Goal: Task Accomplishment & Management: Manage account settings

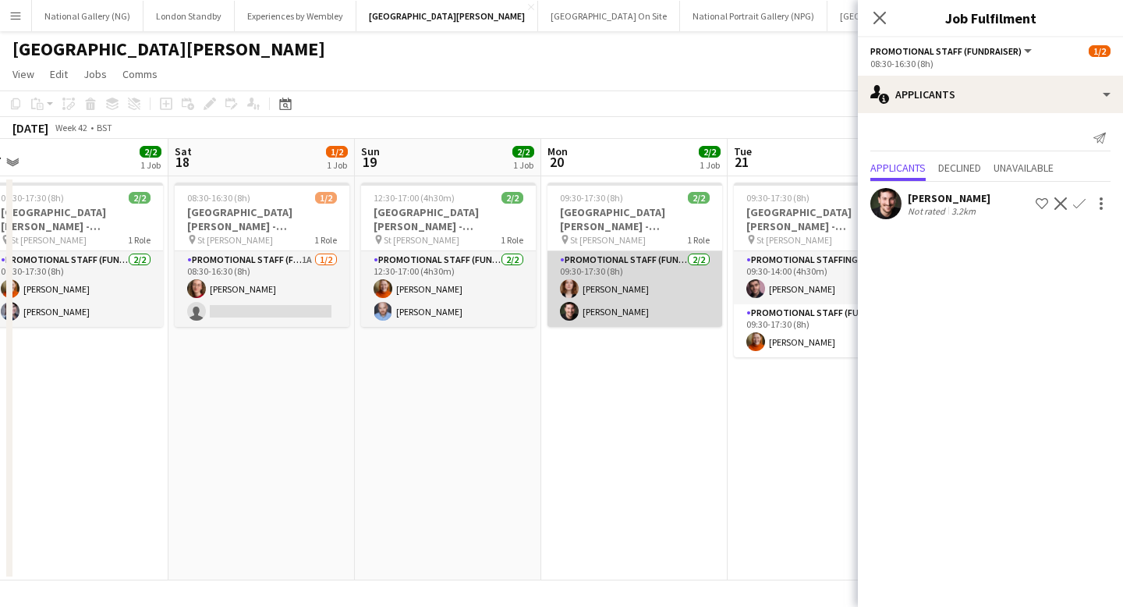
scroll to position [0, 387]
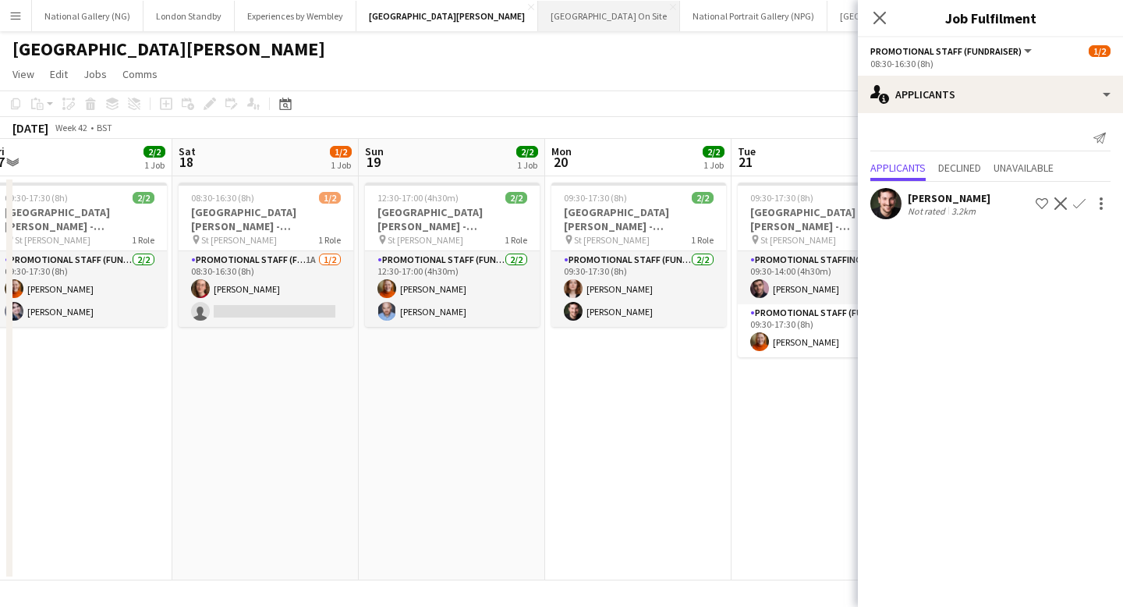
click at [551, 13] on button "[GEOGRAPHIC_DATA] On Site Close" at bounding box center [609, 16] width 142 height 30
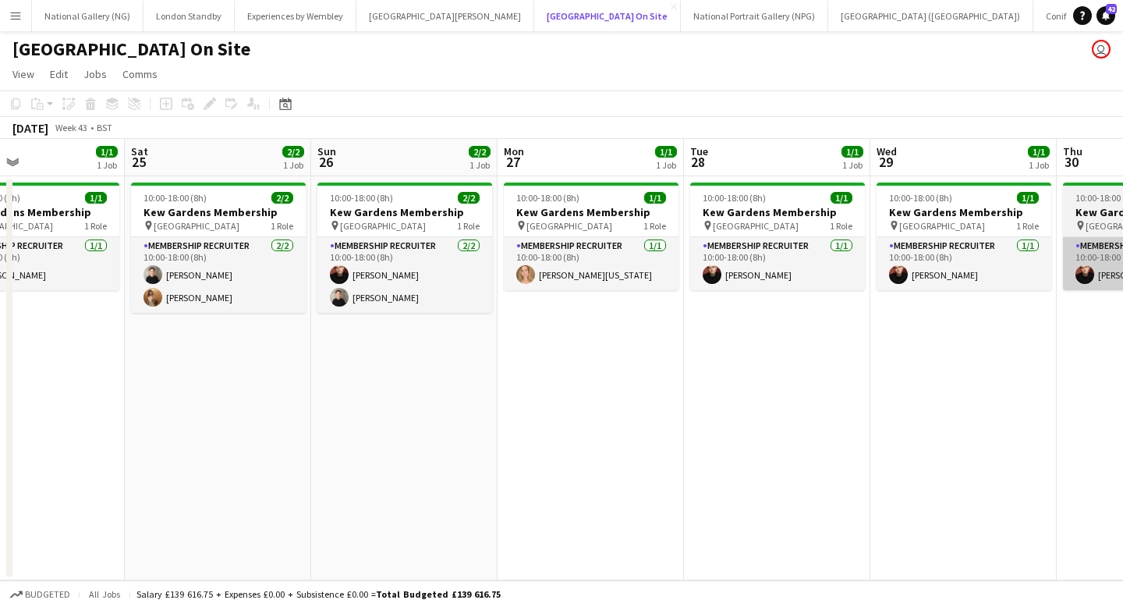
scroll to position [0, 426]
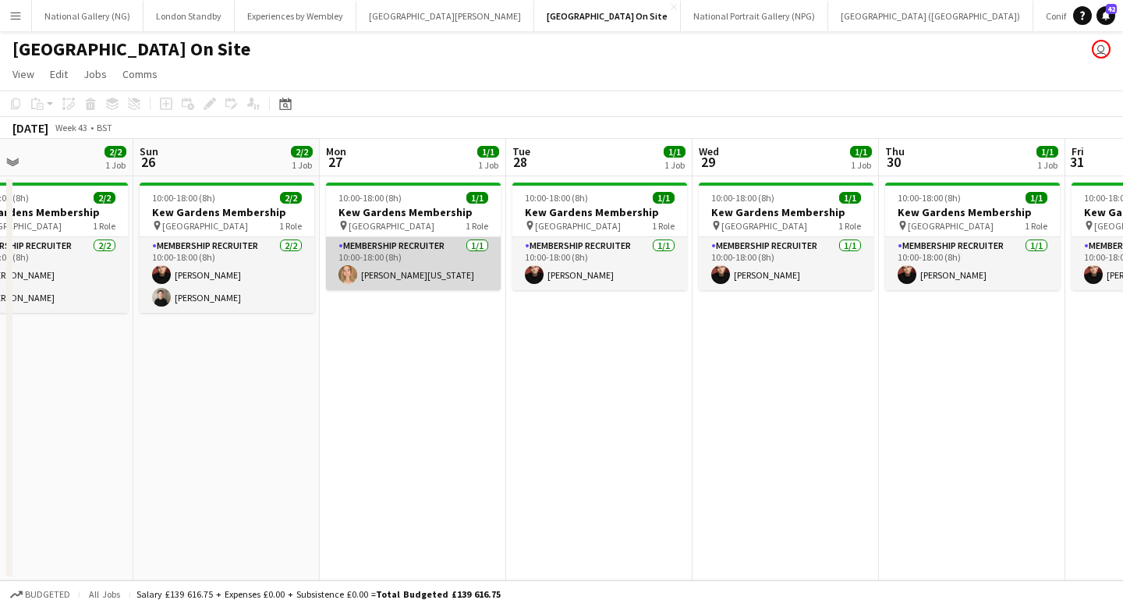
click at [462, 267] on app-card-role "Membership Recruiter [DATE] 10:00-18:00 (8h) [PERSON_NAME][US_STATE]" at bounding box center [413, 263] width 175 height 53
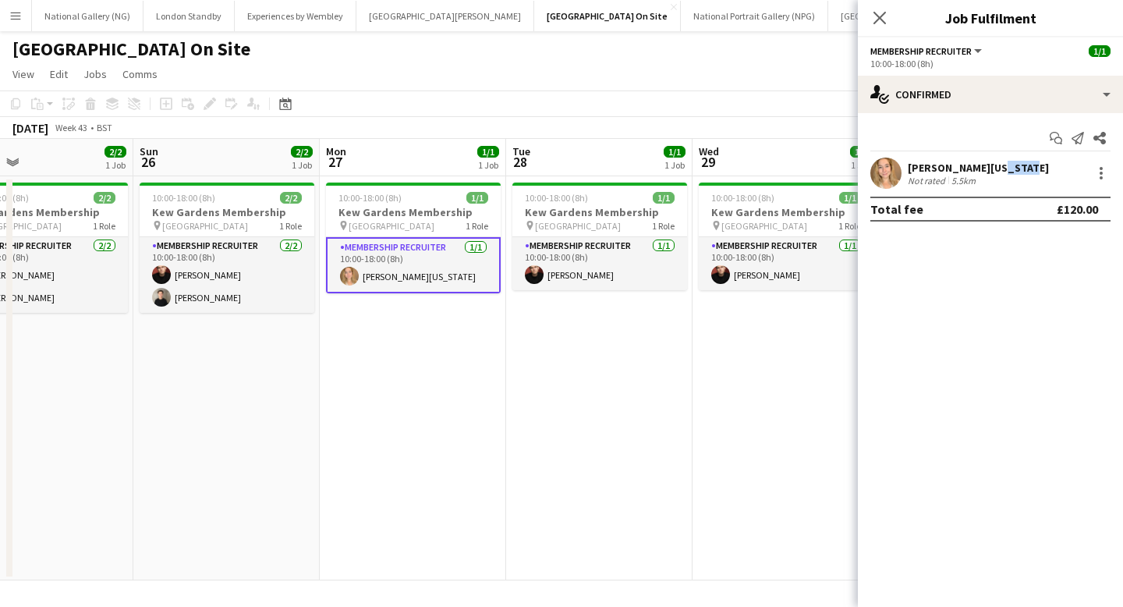
drag, startPoint x: 1020, startPoint y: 168, endPoint x: 986, endPoint y: 168, distance: 34.3
click at [986, 168] on div "Fionna [US_STATE][PERSON_NAME] Not rated 5.5km" at bounding box center [990, 173] width 265 height 31
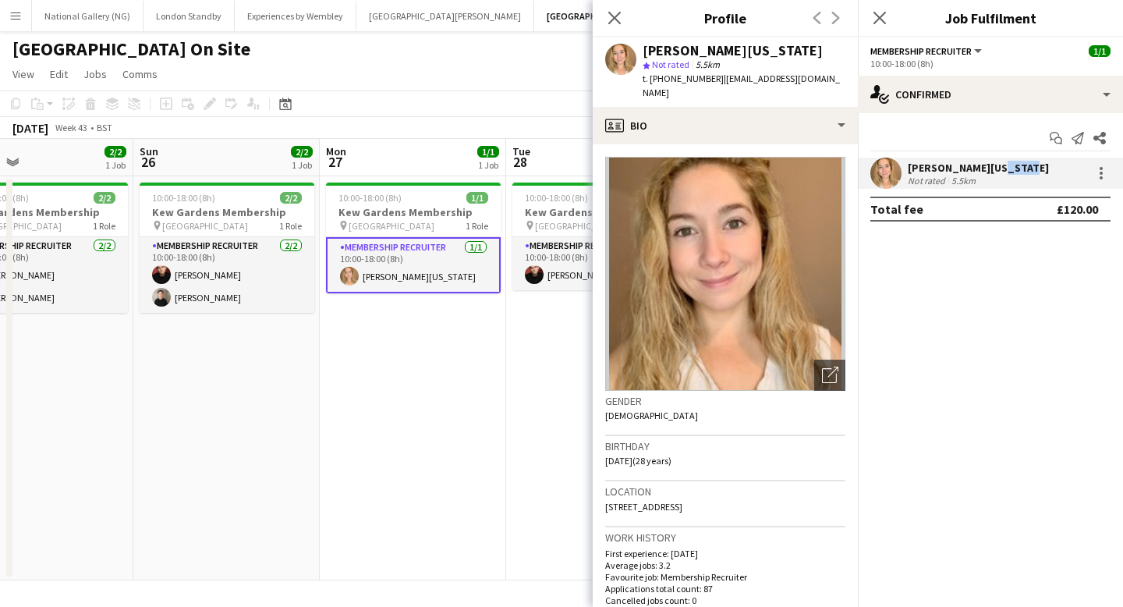
copy div "[PERSON_NAME]"
click at [409, 352] on app-date-cell "10:00-18:00 (8h) 1/1 [GEOGRAPHIC_DATA] Membership pin Kew Gardens 1 Role Member…" at bounding box center [413, 378] width 186 height 404
